Goal: Obtain resource: Download file/media

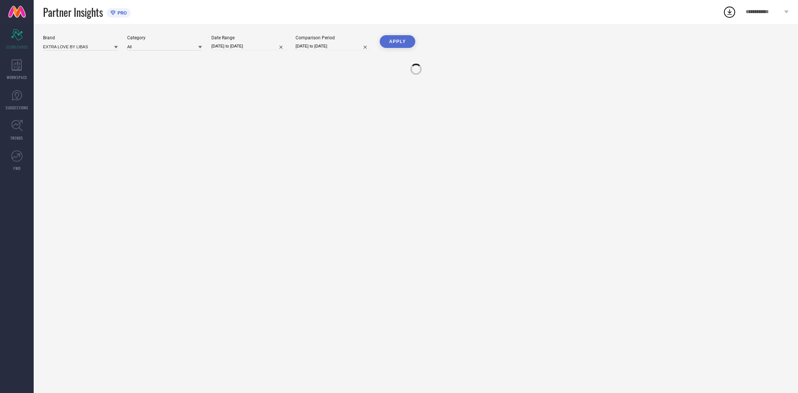
click at [7, 67] on div "WORKSPACE" at bounding box center [17, 70] width 34 height 30
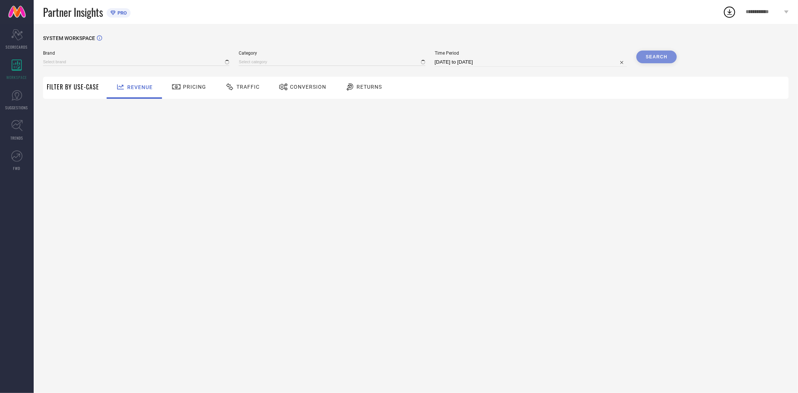
type input "EXTRA LOVE BY LIBAS"
type input "All"
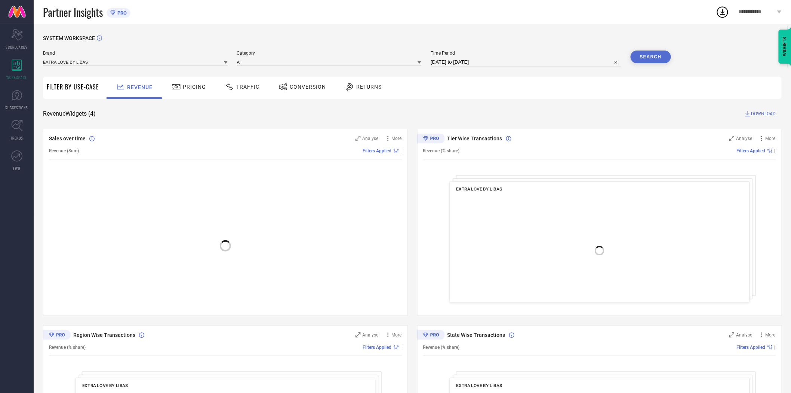
click at [272, 91] on div "Conversion" at bounding box center [302, 88] width 66 height 22
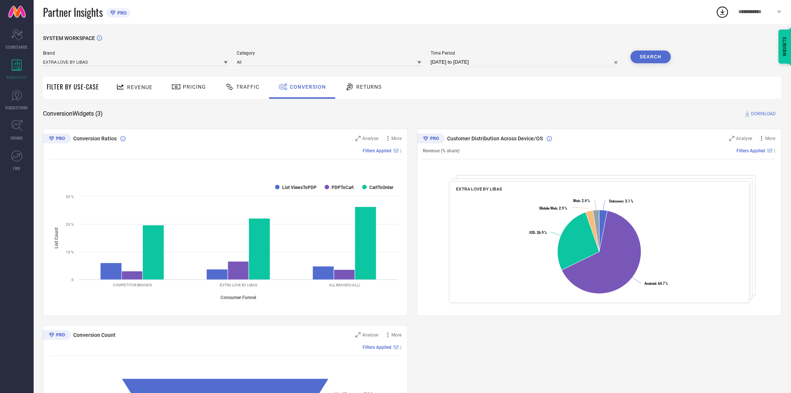
click at [485, 65] on input "[DATE] to [DATE]" at bounding box center [526, 62] width 191 height 9
select select "7"
select select "2025"
select select "8"
select select "2025"
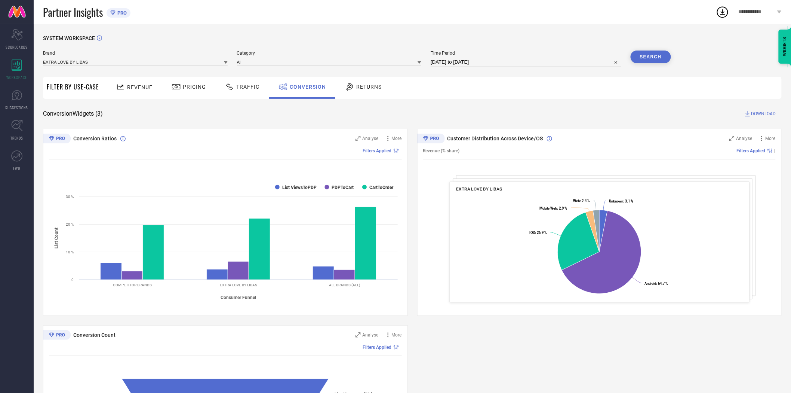
click at [467, 42] on div "SYSTEM WORKSPACE" at bounding box center [412, 42] width 739 height 15
select select "7"
select select "2025"
select select "8"
select select "2025"
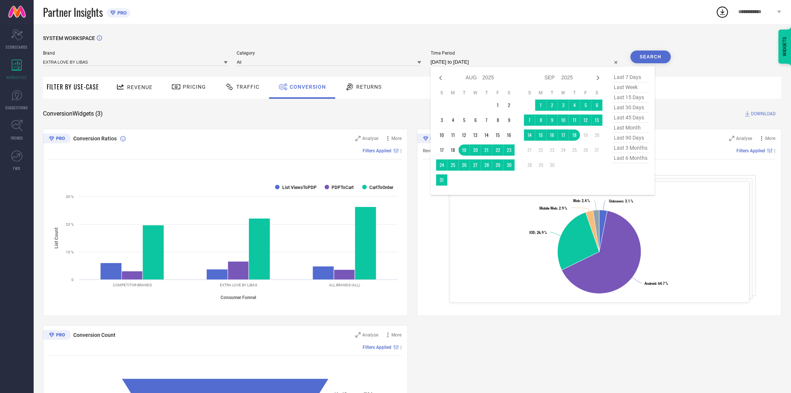
click at [499, 61] on input "[DATE] to [DATE]" at bounding box center [526, 62] width 191 height 9
click at [577, 133] on td "18" at bounding box center [574, 134] width 11 height 11
type input "[DATE] to [DATE]"
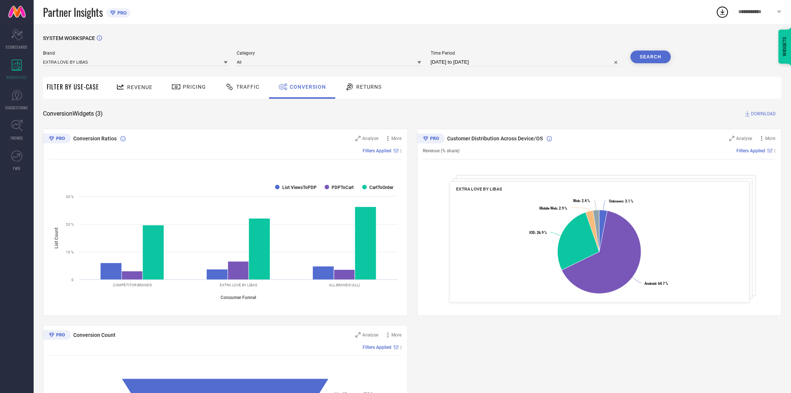
click at [648, 58] on button "Search" at bounding box center [651, 56] width 40 height 13
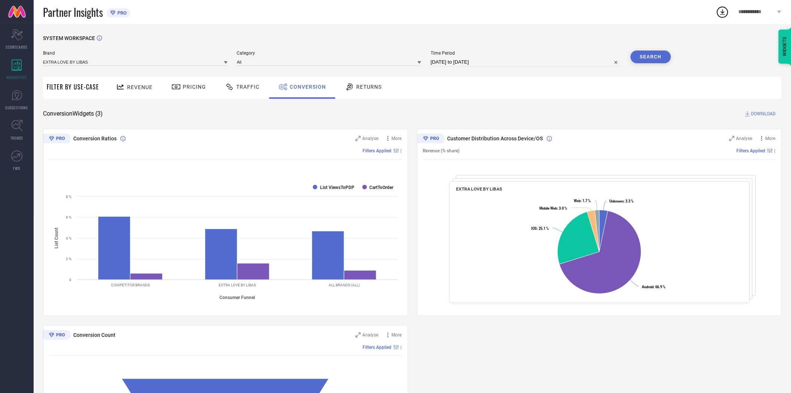
click at [752, 114] on span "DOWNLOAD" at bounding box center [764, 113] width 25 height 7
click at [225, 63] on icon at bounding box center [226, 63] width 4 height 4
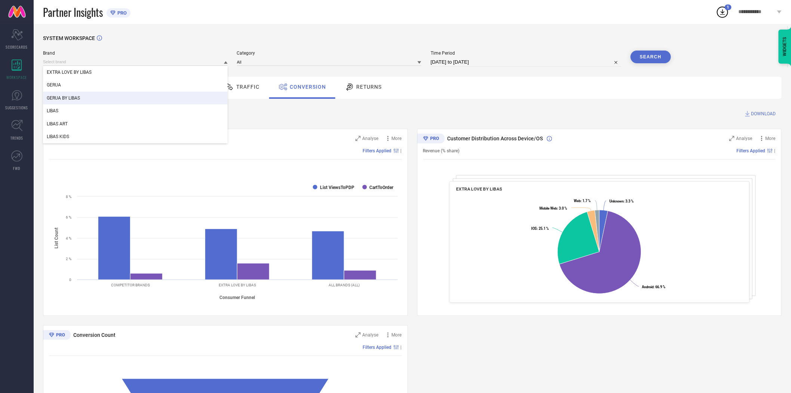
click at [167, 98] on div "GERUA BY LIBAS" at bounding box center [135, 98] width 185 height 13
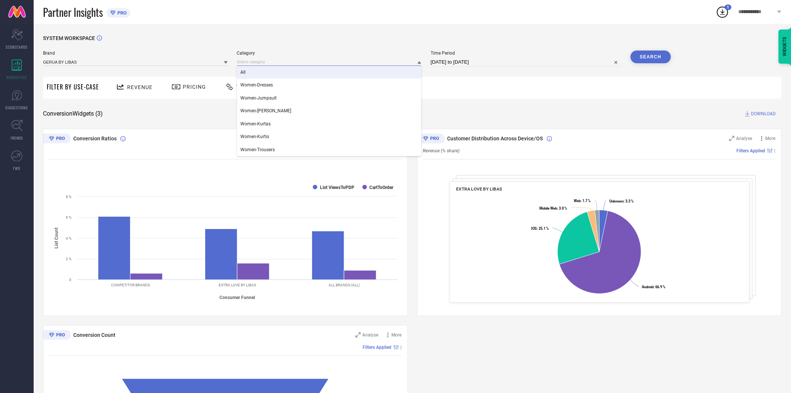
drag, startPoint x: 283, startPoint y: 64, endPoint x: 267, endPoint y: 72, distance: 17.2
click at [267, 66] on div "All Women-Dresses Women-Jumpsuit Women-Kurta Sets Women-Kurtas Women-Kurtis Wom…" at bounding box center [329, 62] width 185 height 8
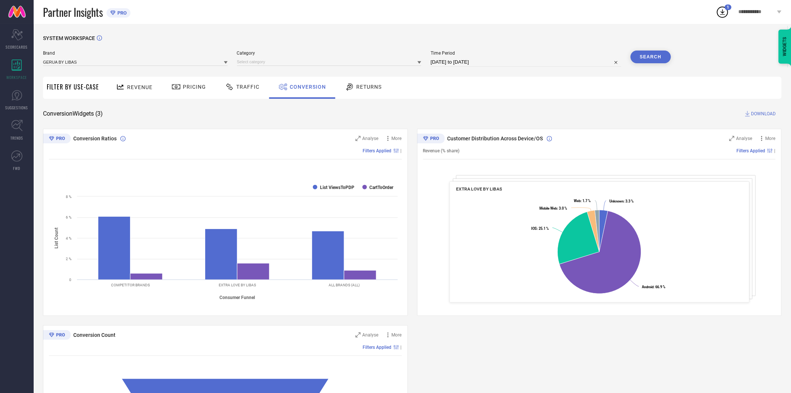
click at [267, 72] on div "Brand GERUA BY LIBAS Category Time Period [DATE] to [DATE] Search" at bounding box center [357, 61] width 628 height 22
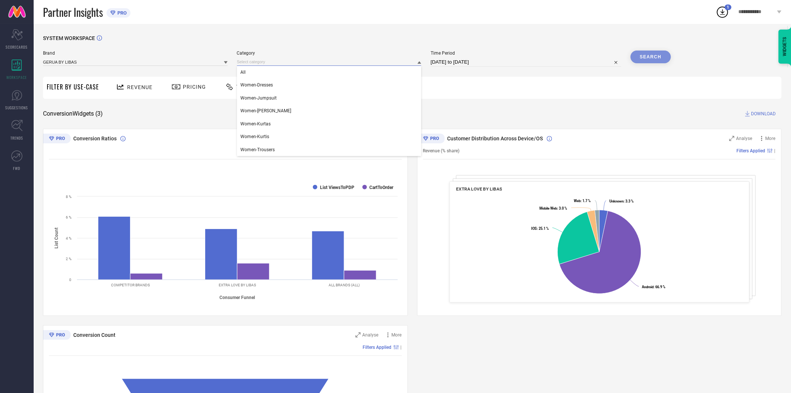
click at [283, 64] on input at bounding box center [329, 62] width 185 height 8
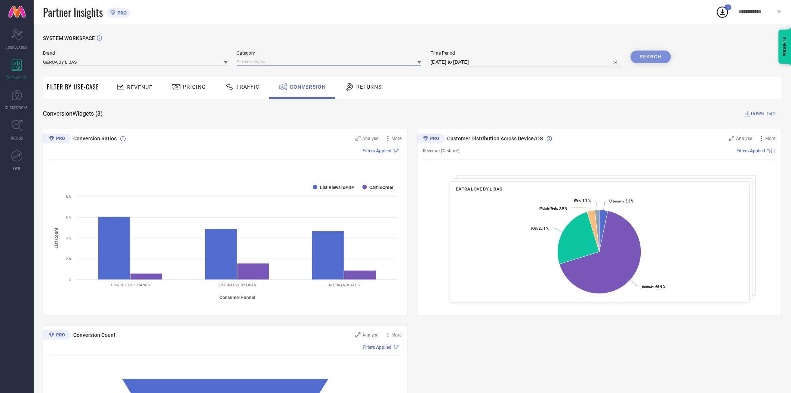
click at [284, 63] on input at bounding box center [329, 62] width 185 height 8
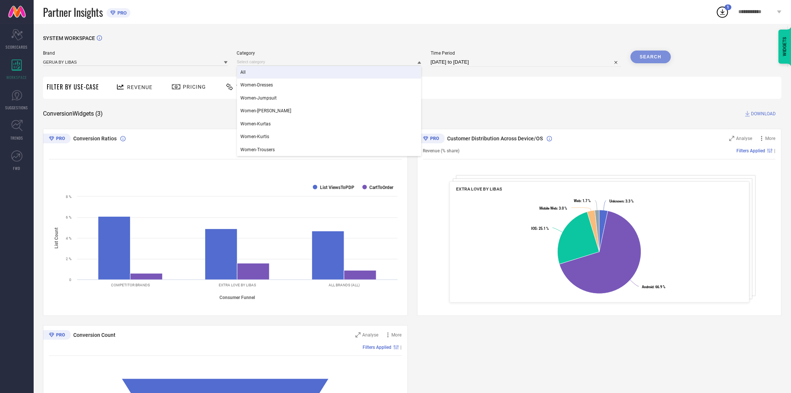
click at [273, 72] on div "All" at bounding box center [329, 72] width 185 height 13
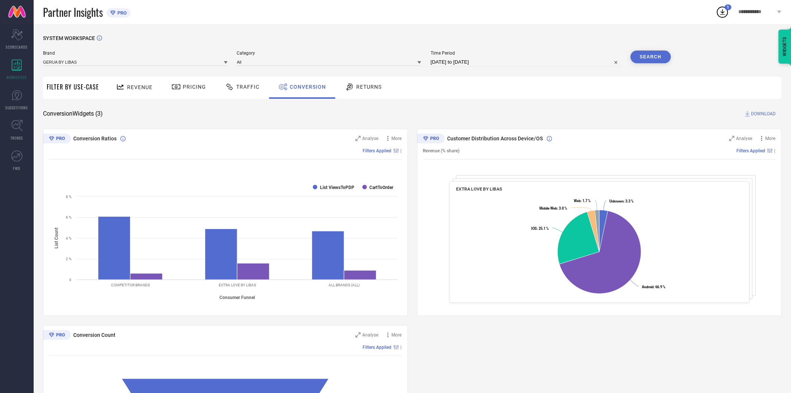
click at [647, 57] on button "Search" at bounding box center [651, 56] width 40 height 13
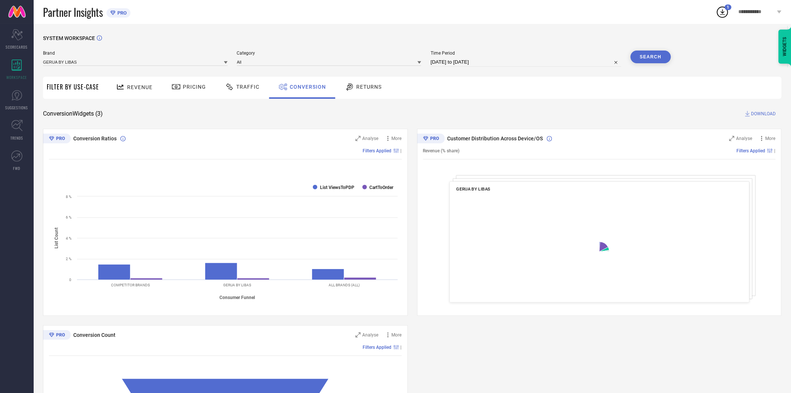
click at [771, 111] on span "DOWNLOAD" at bounding box center [764, 113] width 25 height 7
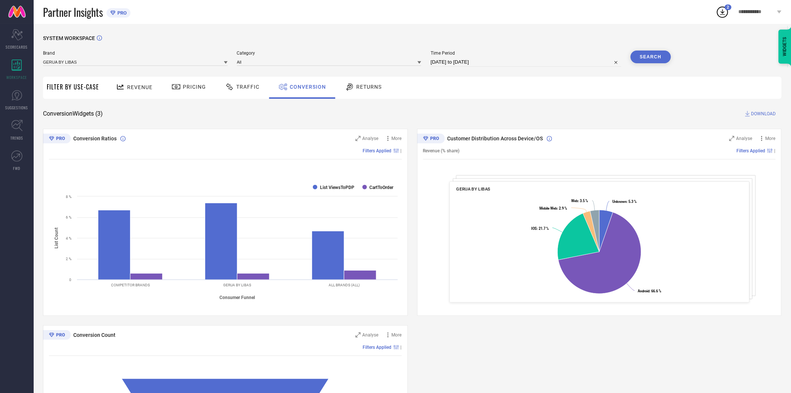
click at [224, 62] on icon at bounding box center [226, 63] width 4 height 4
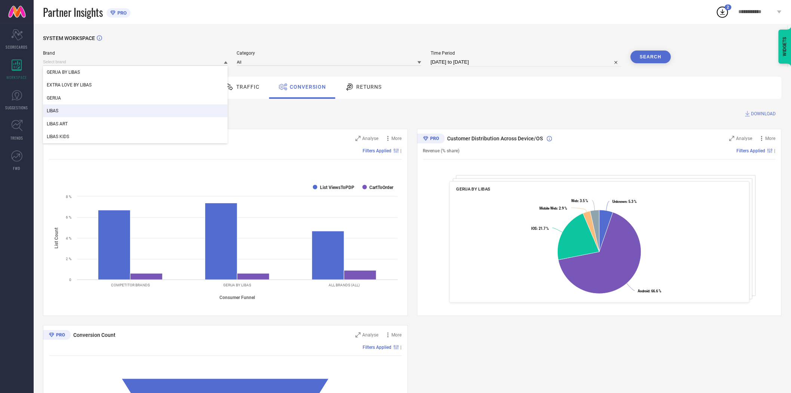
click at [206, 107] on div "LIBAS" at bounding box center [135, 110] width 185 height 13
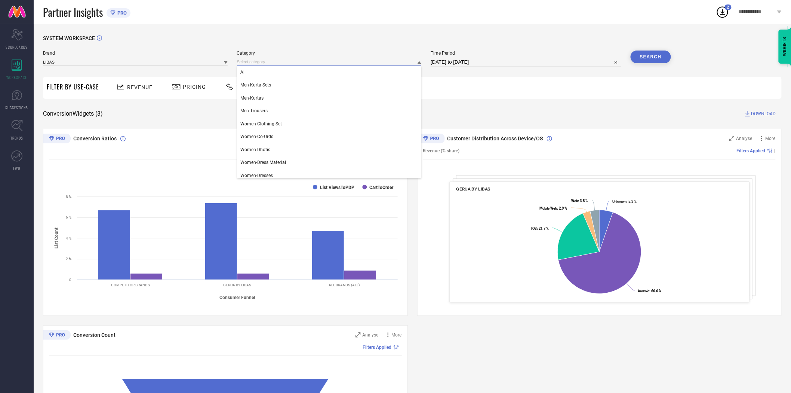
click at [298, 63] on input at bounding box center [329, 62] width 185 height 8
click at [291, 71] on div "All" at bounding box center [329, 72] width 185 height 13
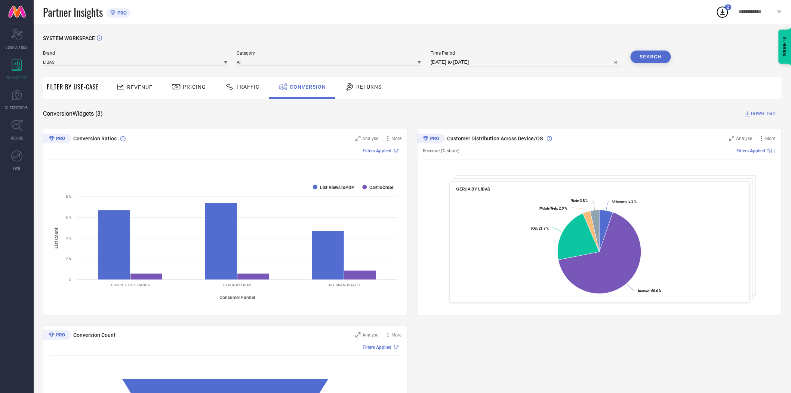
click at [646, 57] on button "Search" at bounding box center [651, 56] width 40 height 13
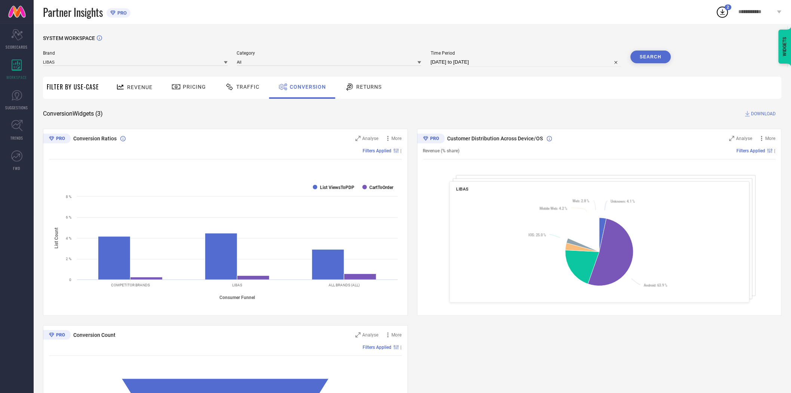
click at [768, 111] on span "DOWNLOAD" at bounding box center [764, 113] width 25 height 7
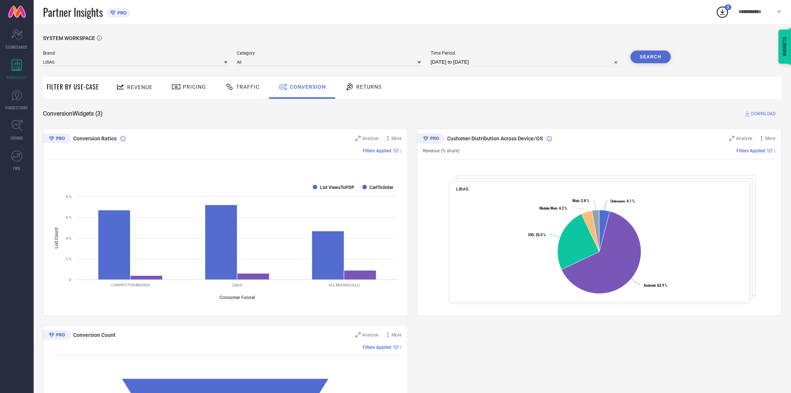
click at [226, 62] on icon at bounding box center [226, 62] width 4 height 3
click at [163, 126] on div "LIBAS ART" at bounding box center [135, 123] width 185 height 13
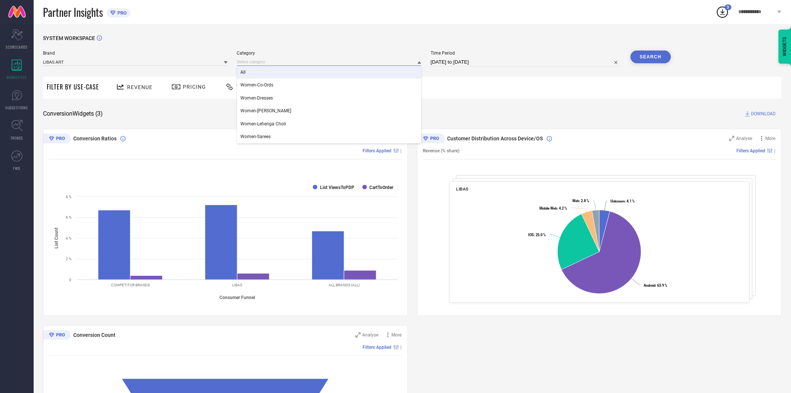
drag, startPoint x: 301, startPoint y: 62, endPoint x: 280, endPoint y: 74, distance: 23.6
click at [280, 66] on div "All Women-Co-Ords Women-Dresses Women-Kurta Sets Women-Lehenga Choli Women-Sare…" at bounding box center [329, 62] width 185 height 8
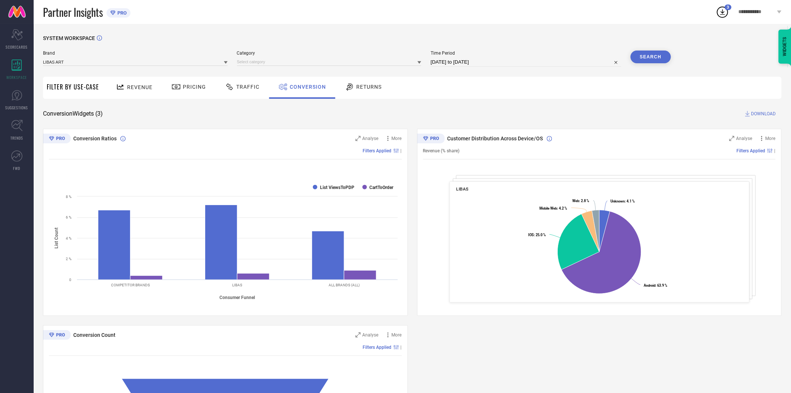
click at [280, 74] on div "SYSTEM WORKSPACE Brand LIBAS ART Category Time Period [DATE] to [DATE] Search F…" at bounding box center [412, 273] width 739 height 477
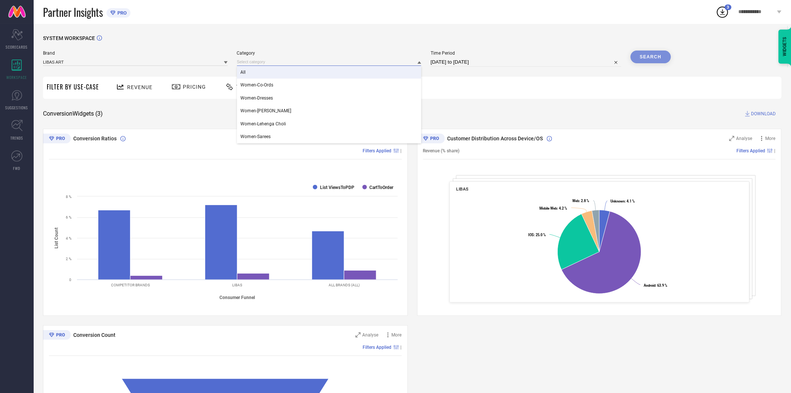
drag, startPoint x: 354, startPoint y: 62, endPoint x: 335, endPoint y: 71, distance: 20.2
click at [335, 66] on div "All Women-Co-Ords Women-Dresses Women-Kurta Sets Women-Lehenga Choli Women-Sare…" at bounding box center [329, 62] width 185 height 8
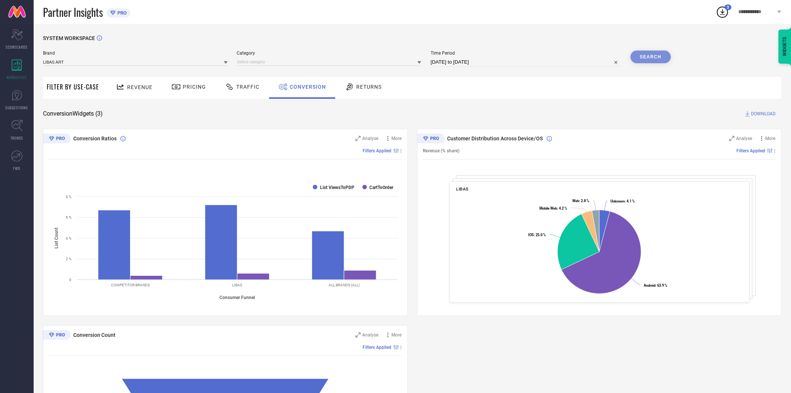
click at [335, 71] on div "Brand LIBAS ART Category Time Period [DATE] to [DATE] Search" at bounding box center [357, 61] width 628 height 22
click at [375, 61] on input at bounding box center [329, 62] width 185 height 8
click at [420, 62] on icon at bounding box center [420, 62] width 4 height 3
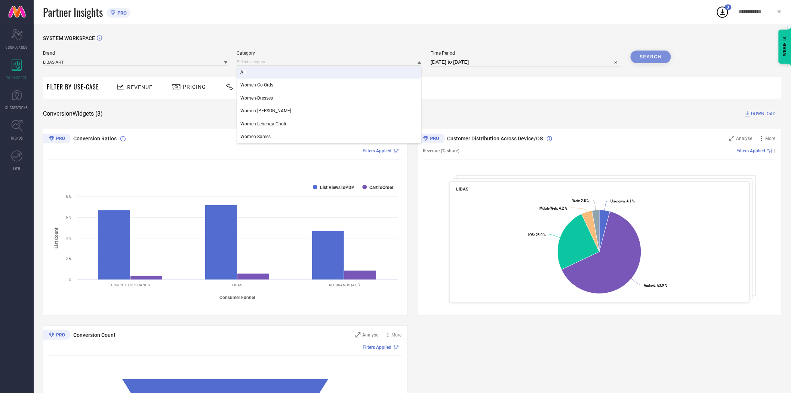
click at [389, 69] on div "All" at bounding box center [329, 72] width 185 height 13
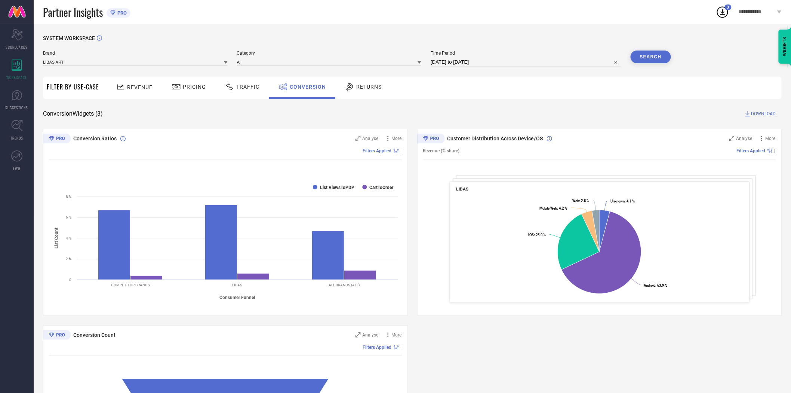
click at [665, 53] on button "Search" at bounding box center [651, 56] width 40 height 13
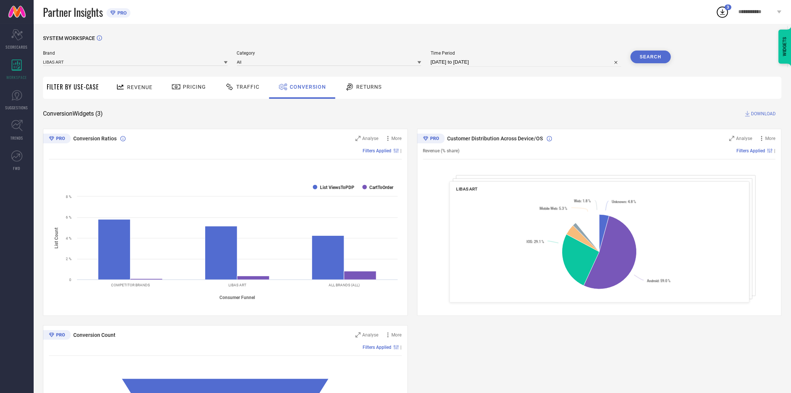
click at [763, 114] on span "DOWNLOAD" at bounding box center [764, 113] width 25 height 7
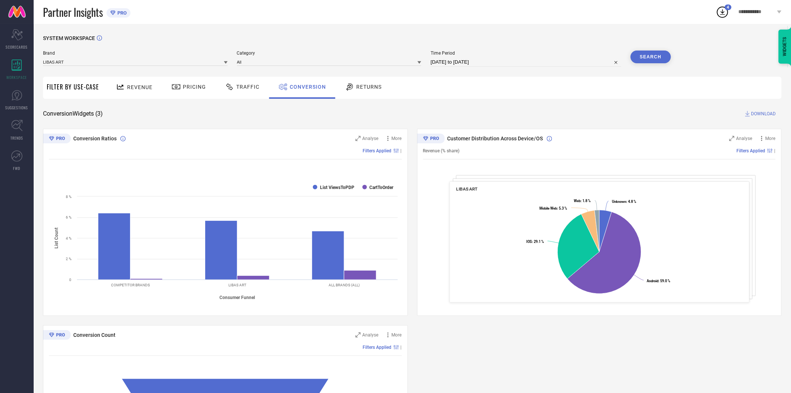
click at [228, 65] on div "Brand LIBAS ART Category All Time Period [DATE] to [DATE] Search" at bounding box center [357, 58] width 628 height 16
click at [224, 64] on icon at bounding box center [226, 63] width 4 height 4
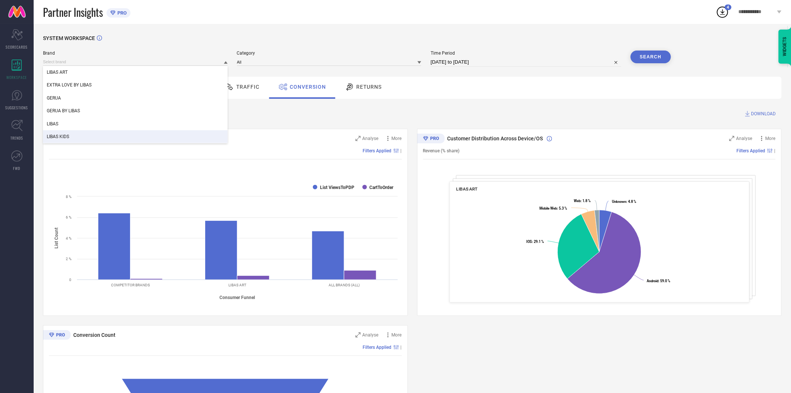
click at [158, 137] on div "LIBAS KIDS" at bounding box center [135, 136] width 185 height 13
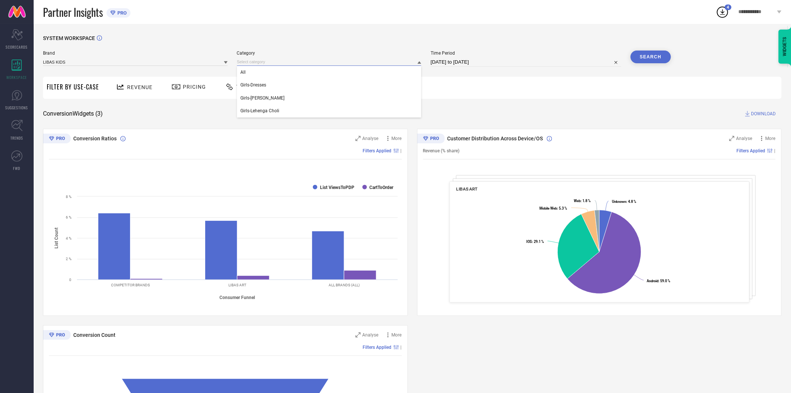
click at [303, 66] on div "All Girls-Dresses Girls-Kurta Sets Girls-Lehenga Choli" at bounding box center [329, 62] width 185 height 8
click at [304, 64] on input at bounding box center [329, 62] width 185 height 8
click at [289, 71] on div "All" at bounding box center [329, 72] width 185 height 13
click at [665, 55] on button "Search" at bounding box center [651, 56] width 40 height 13
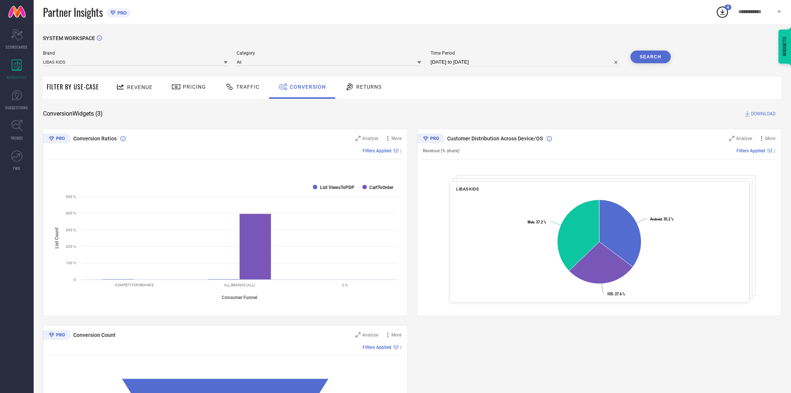
click at [767, 114] on span "DOWNLOAD" at bounding box center [764, 113] width 25 height 7
click at [444, 105] on div "SYSTEM WORKSPACE Brand LIBAS KIDS Category All Time Period [DATE] to [DATE] Sea…" at bounding box center [412, 273] width 739 height 477
